Goal: Navigation & Orientation: Find specific page/section

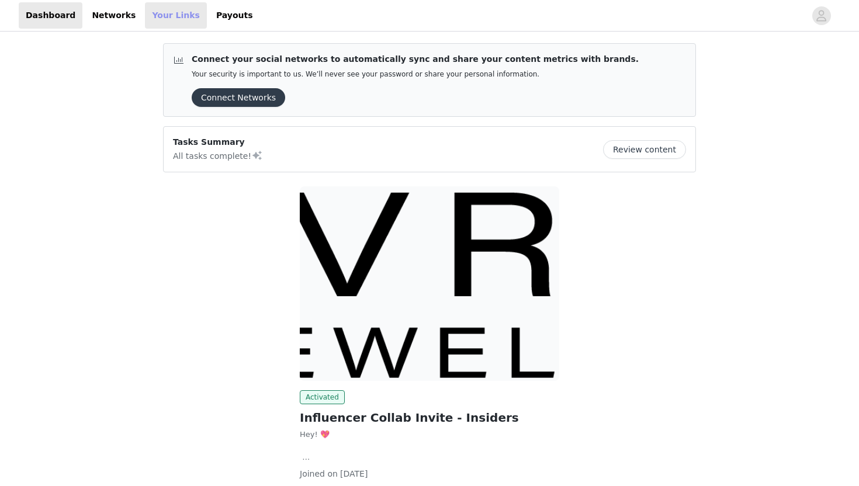
click at [158, 23] on link "Your Links" at bounding box center [176, 15] width 62 height 26
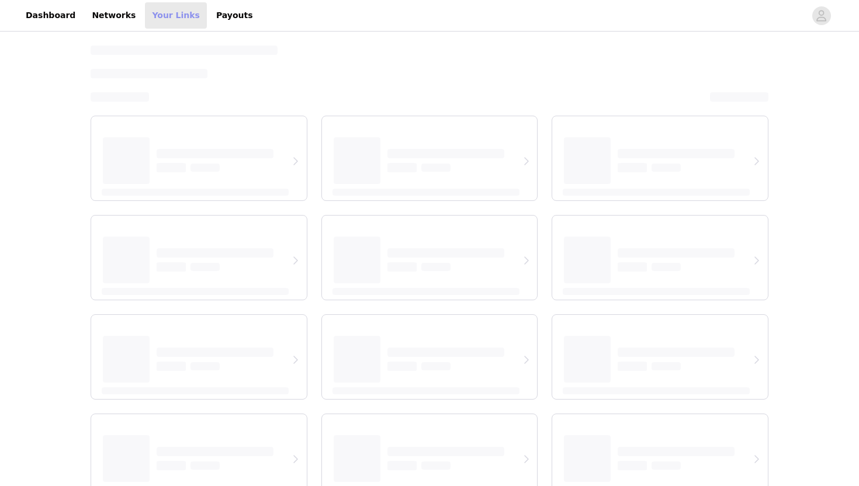
select select "12"
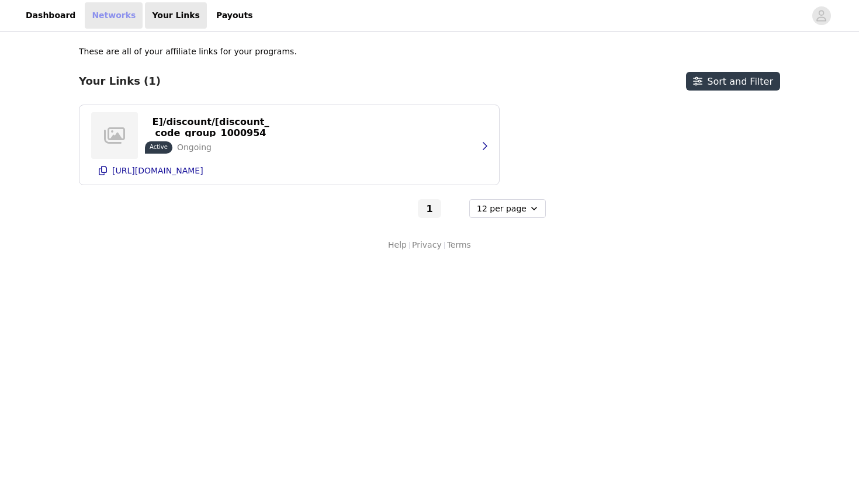
click at [96, 13] on link "Networks" at bounding box center [114, 15] width 58 height 26
